Goal: Task Accomplishment & Management: Complete application form

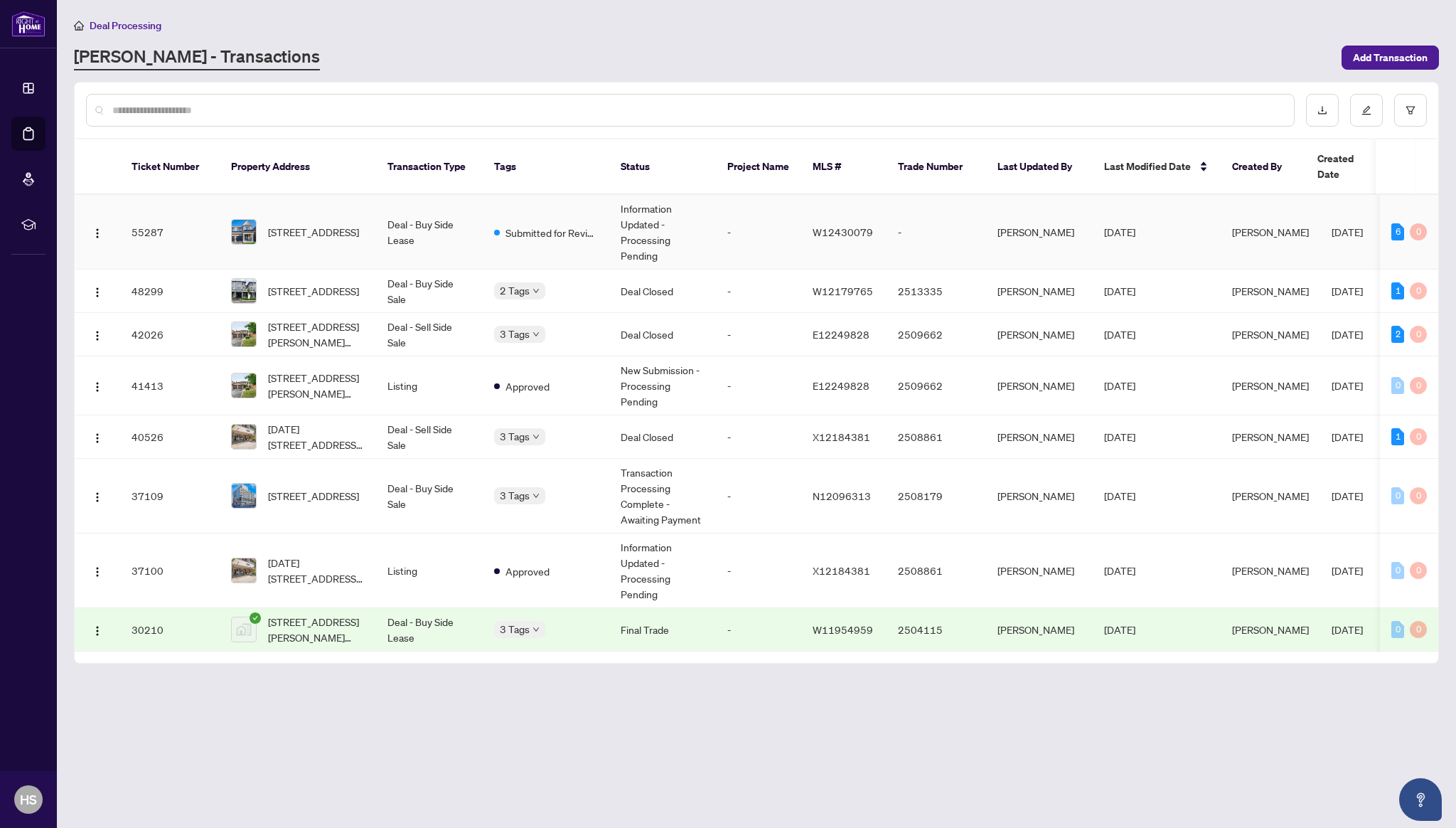
click at [917, 237] on td "-" at bounding box center [936, 231] width 99 height 75
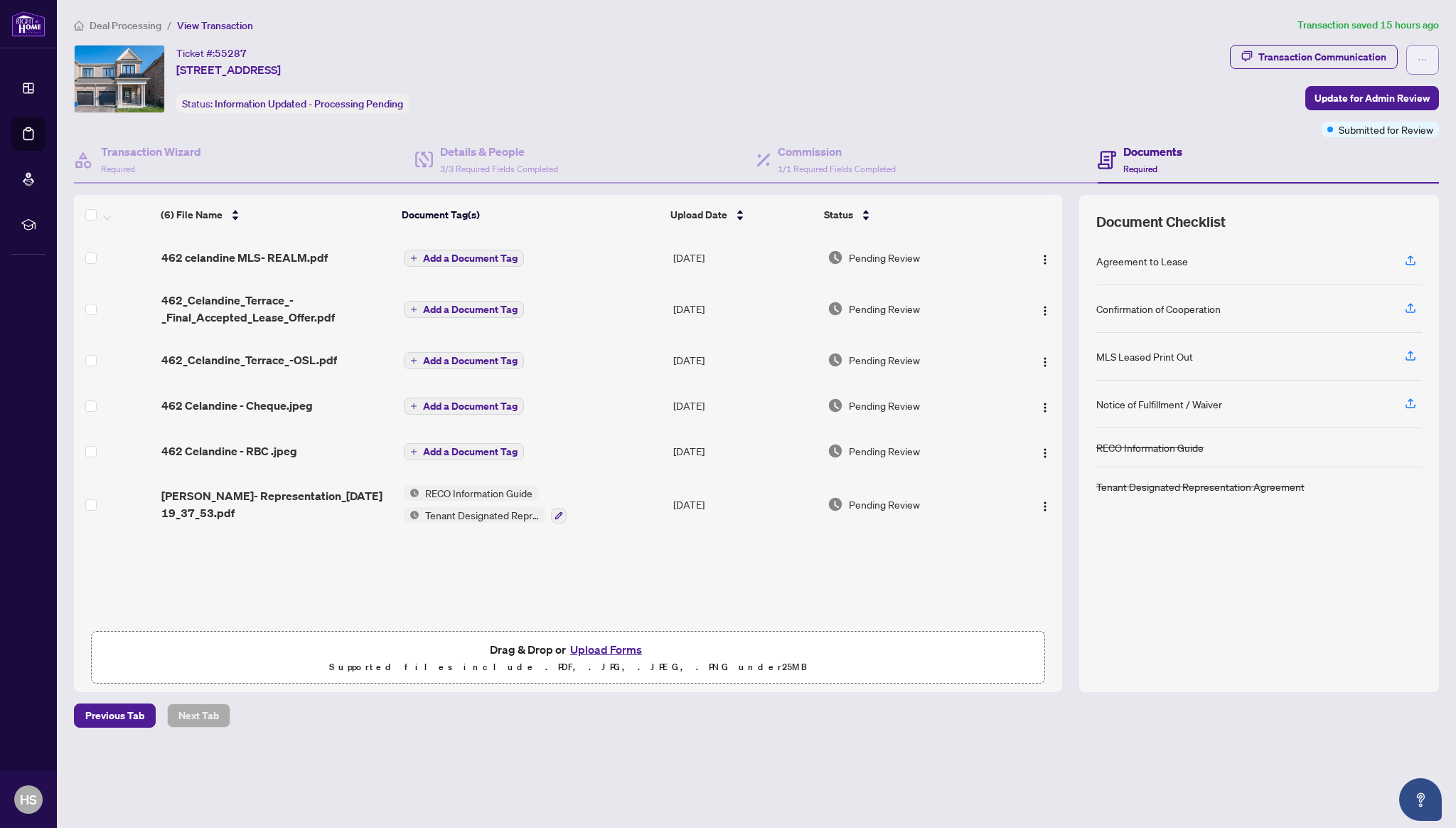
click at [1430, 54] on button "button" at bounding box center [1422, 60] width 33 height 30
click at [1262, 130] on div "Transaction Communication Update for Admin Review Submitted for Review" at bounding box center [1335, 91] width 209 height 92
click at [1321, 61] on div "Transaction Communication" at bounding box center [1321, 57] width 128 height 23
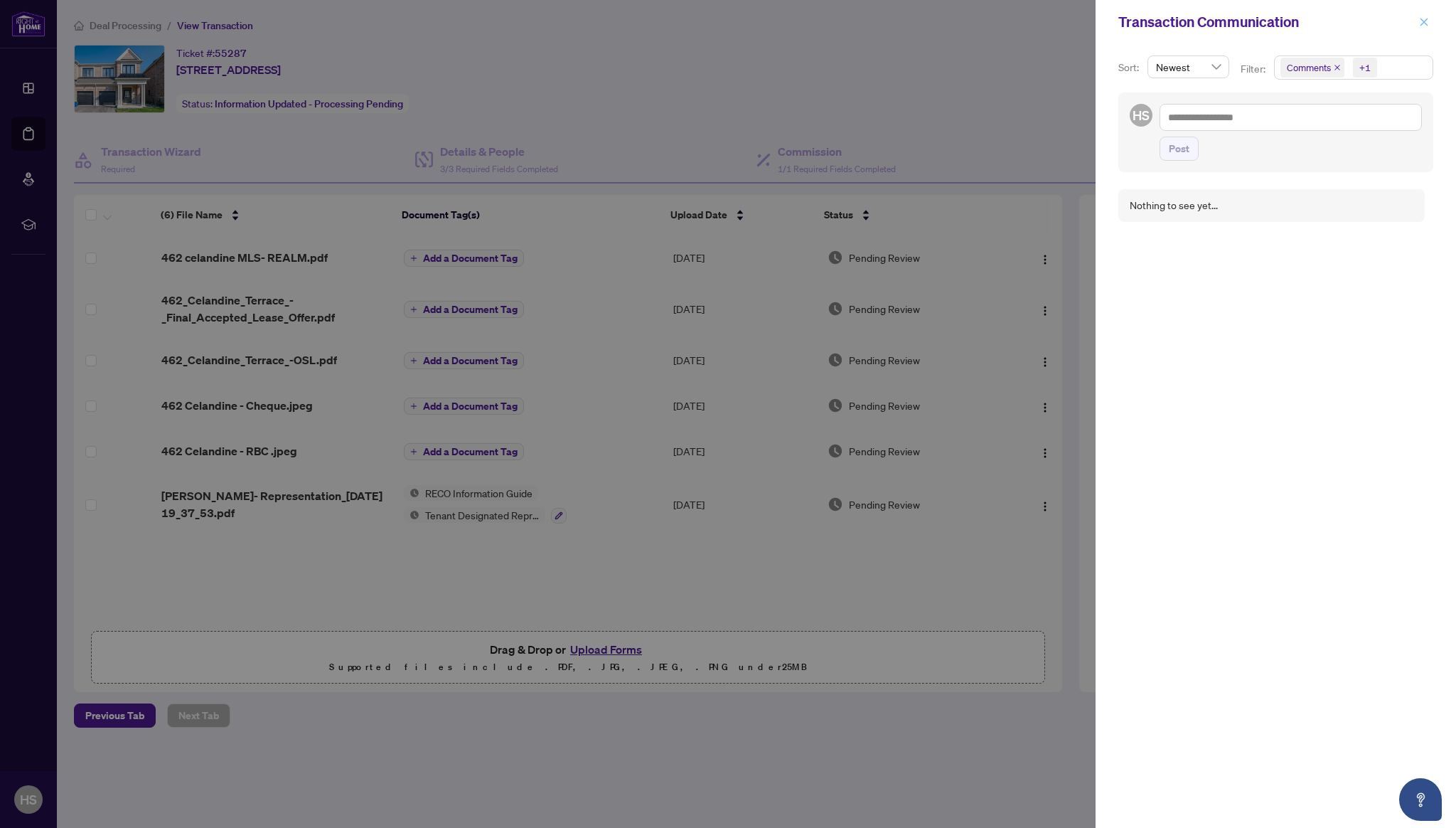
click at [1425, 22] on icon "close" at bounding box center [1424, 21] width 8 height 8
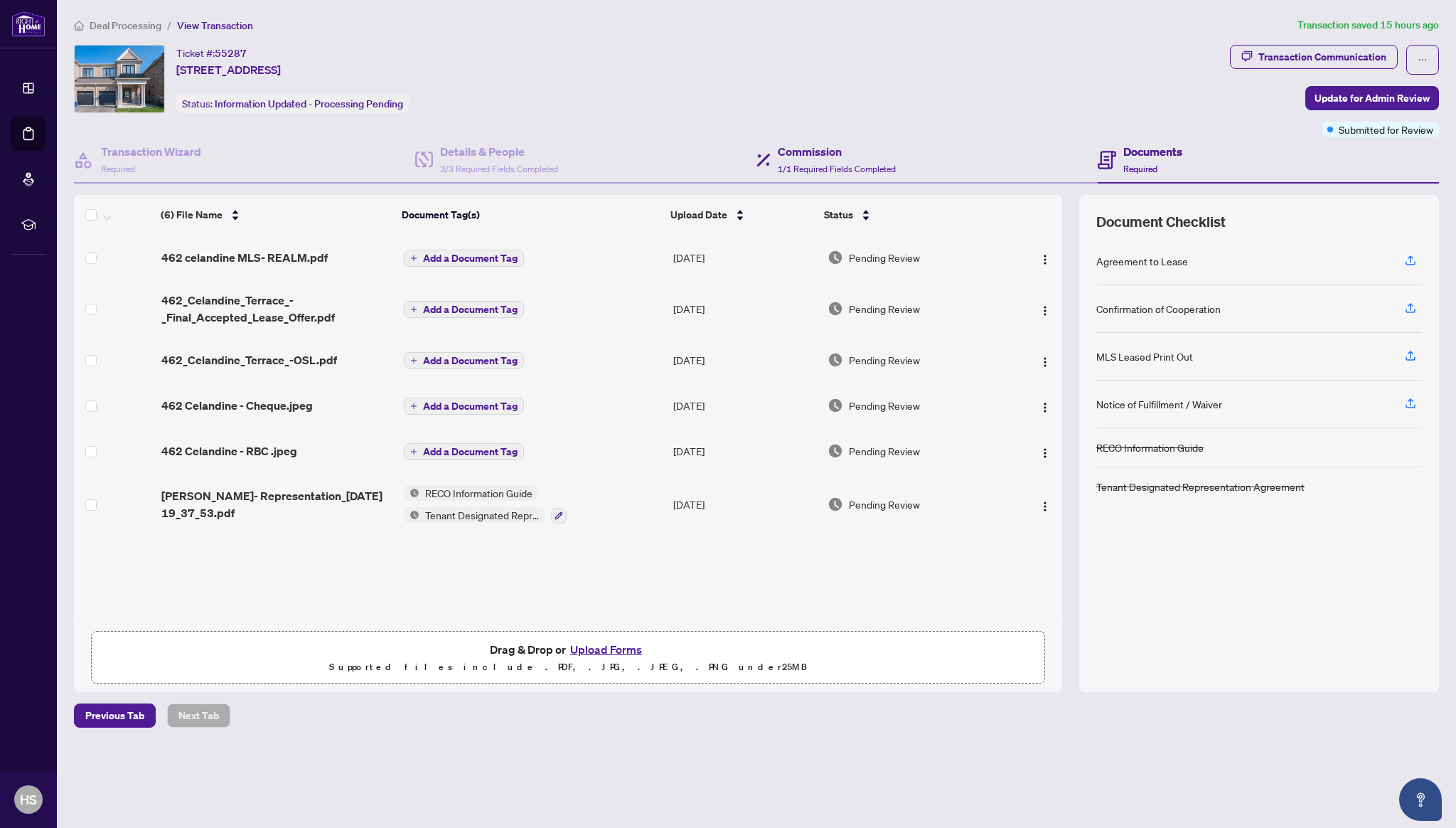
click at [963, 143] on div "Commission 1/1 Required Fields Completed" at bounding box center [927, 160] width 341 height 47
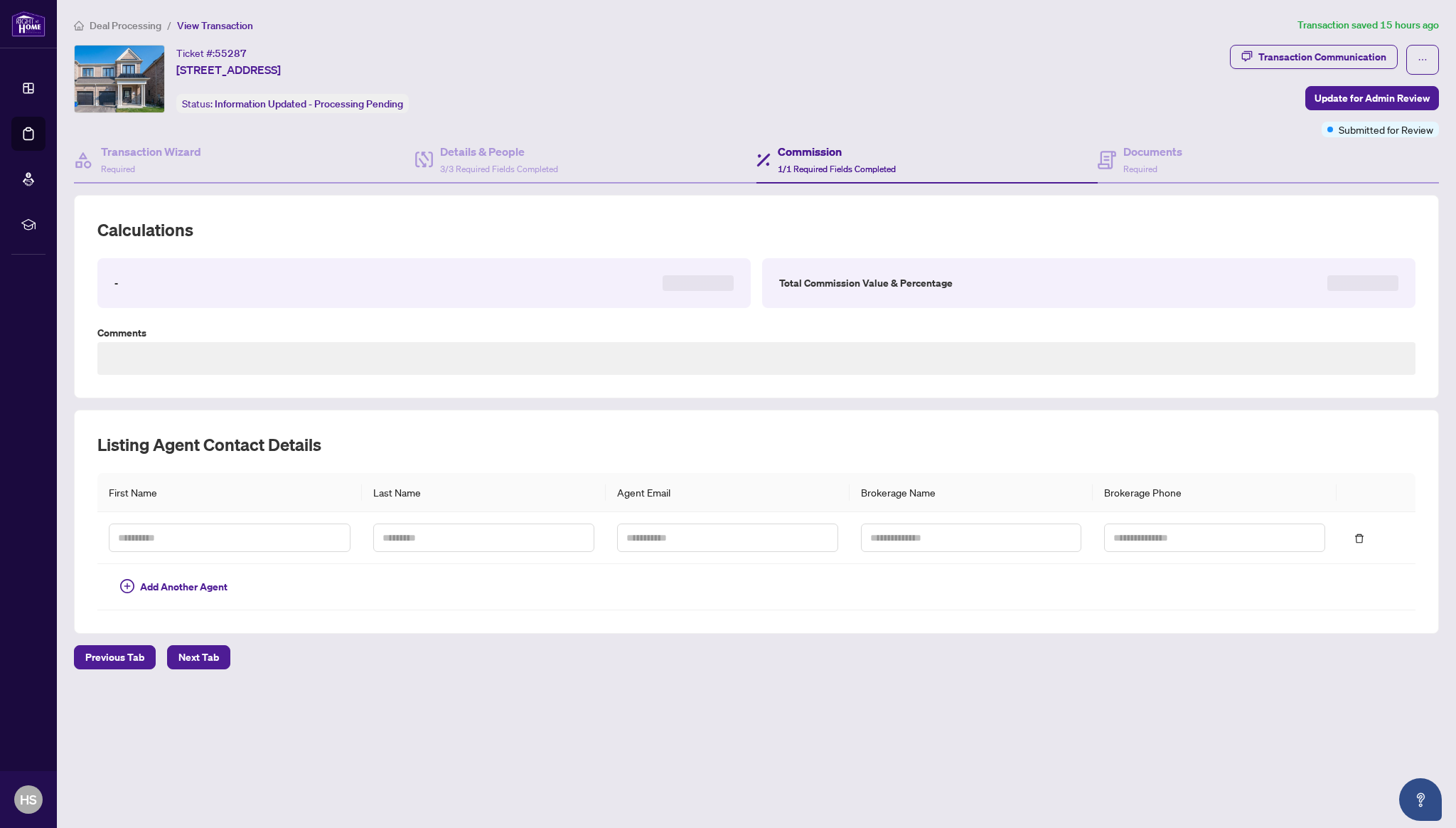
type textarea "**********"
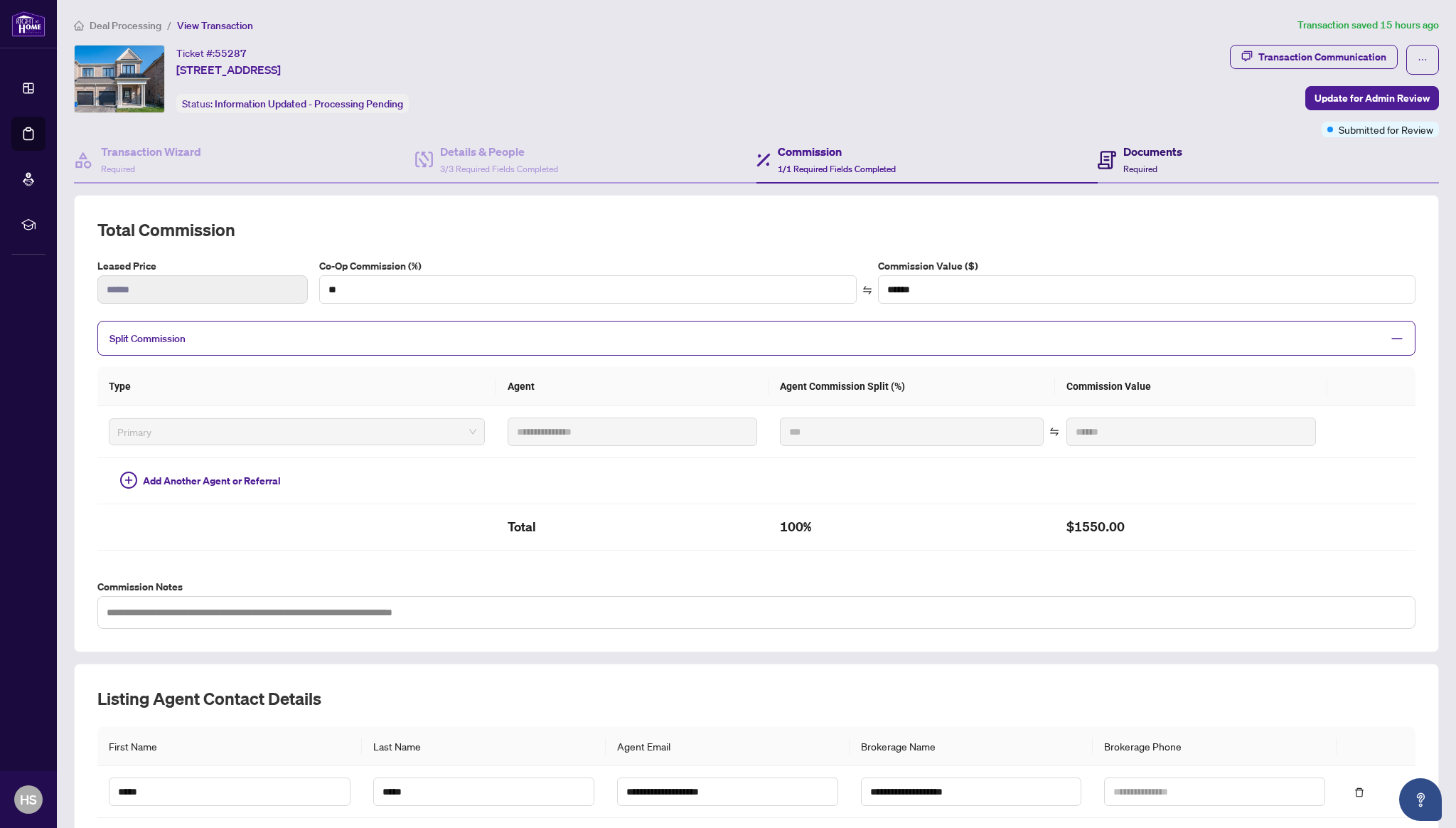
click at [1110, 165] on icon at bounding box center [1107, 159] width 18 height 18
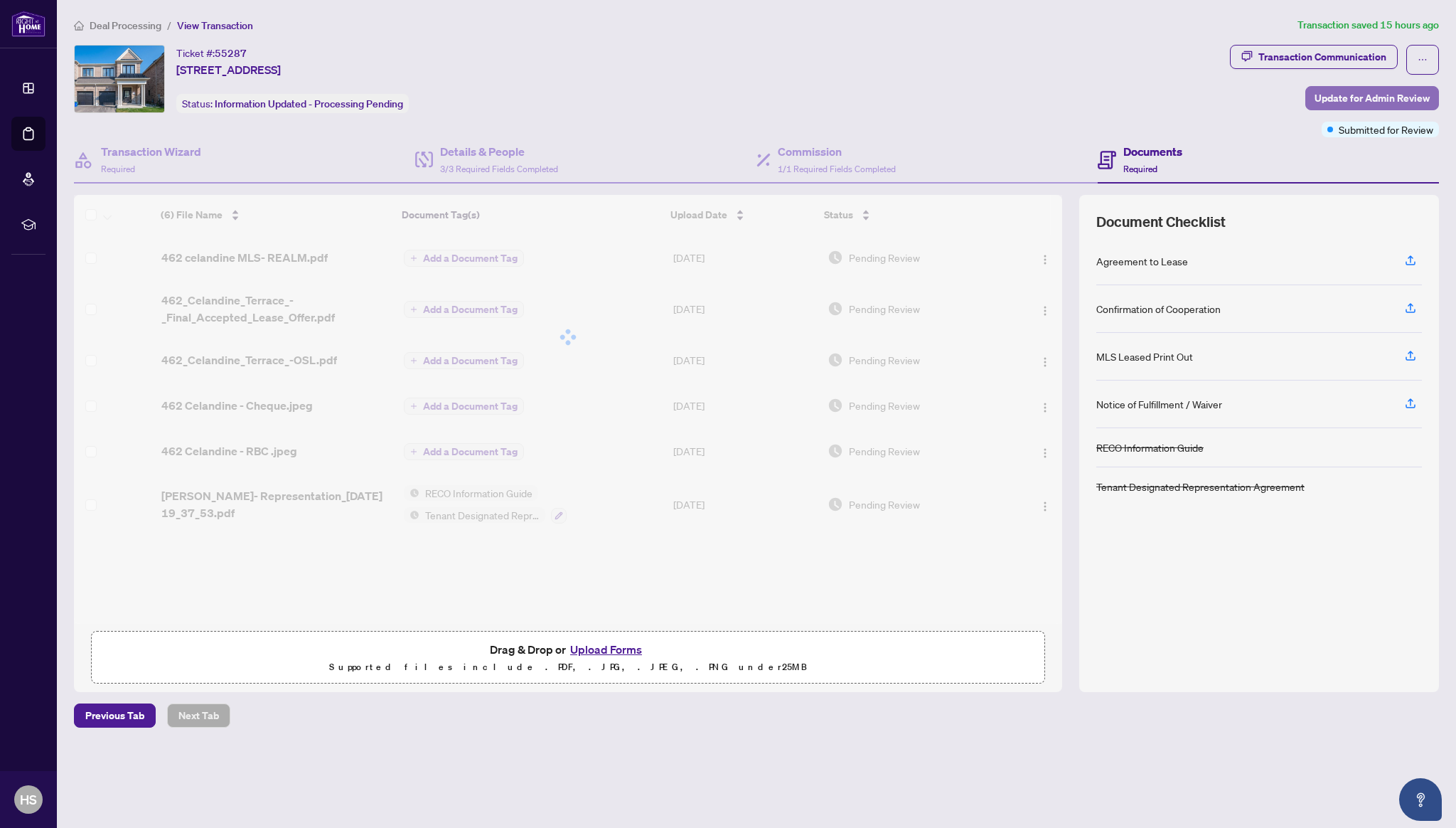
click at [1342, 106] on span "Update for Admin Review" at bounding box center [1372, 99] width 115 height 23
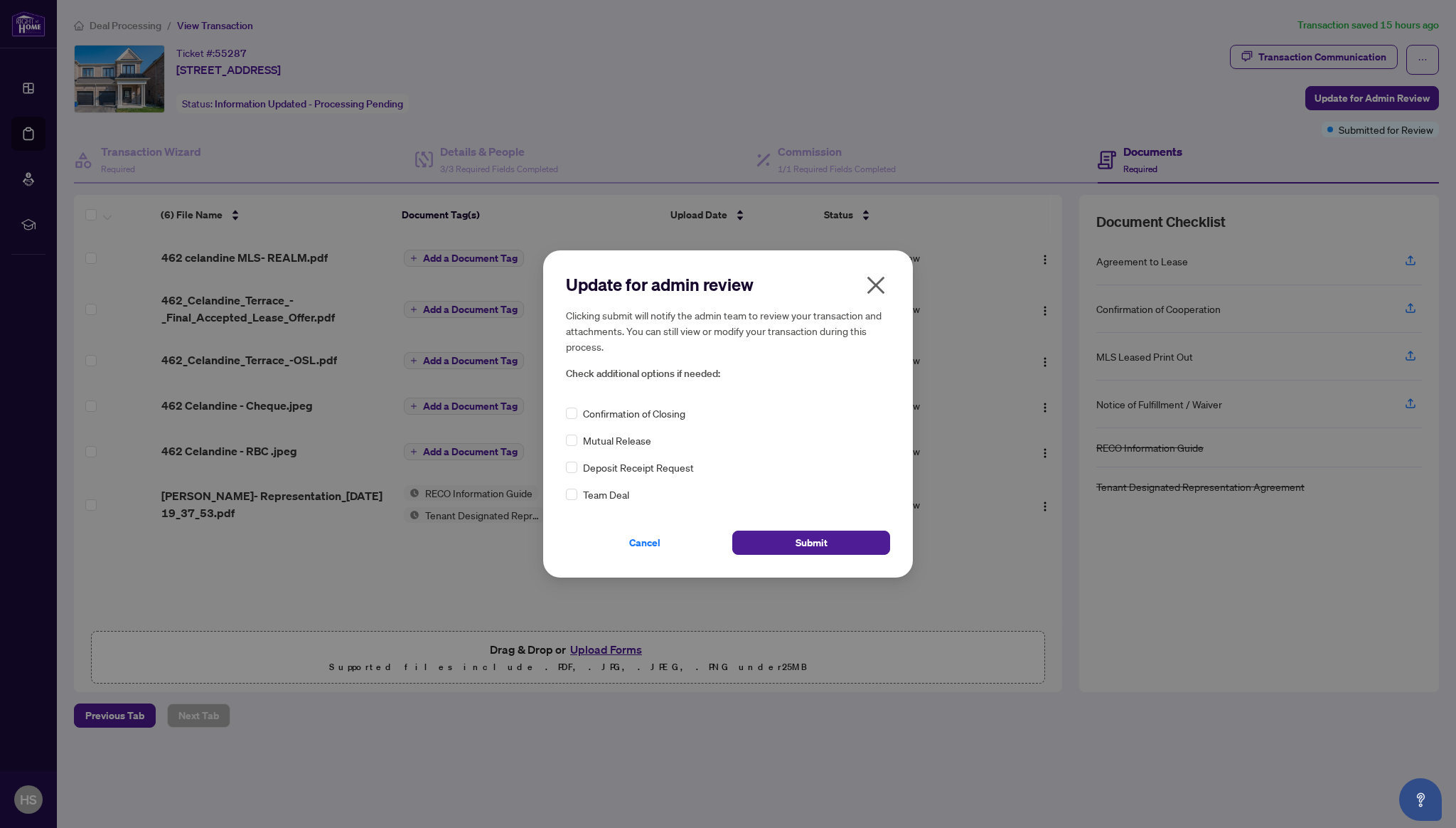
click at [648, 417] on span "Confirmation of Closing" at bounding box center [634, 414] width 102 height 16
click at [775, 545] on button "Submit" at bounding box center [810, 542] width 157 height 24
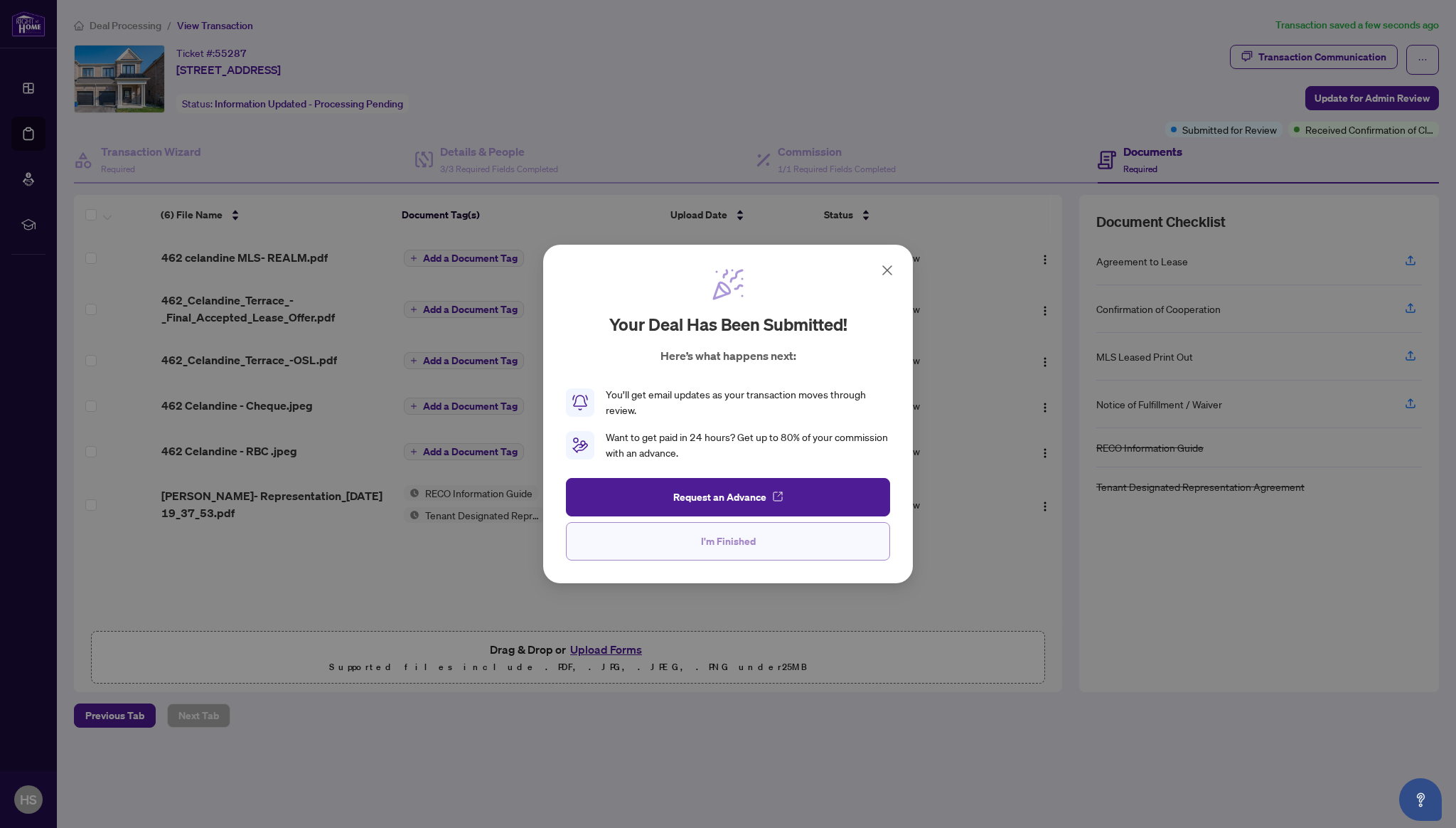
click at [794, 540] on button "I'm Finished" at bounding box center [728, 541] width 325 height 39
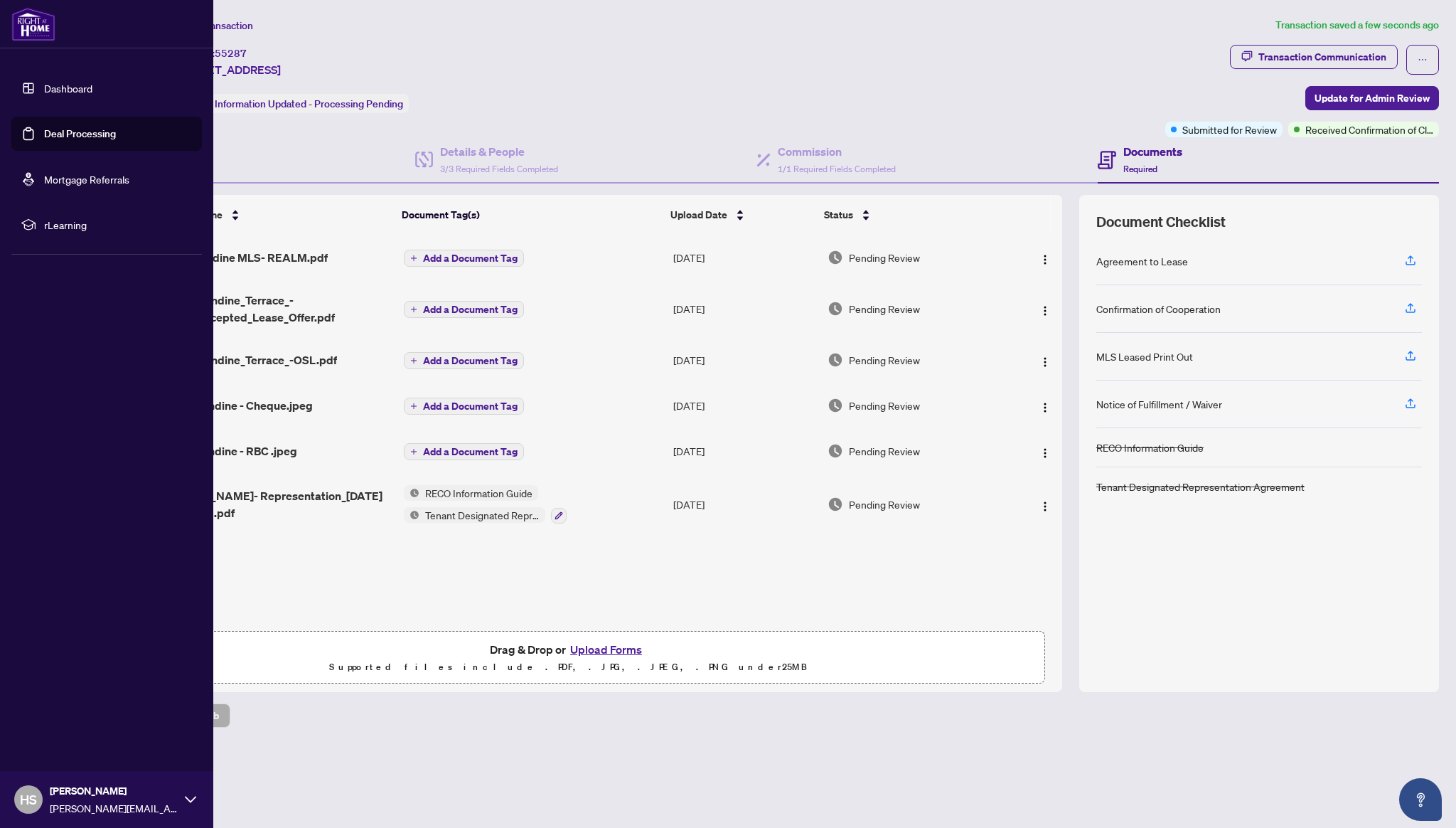
click at [44, 128] on link "Deal Processing" at bounding box center [80, 134] width 72 height 13
